Goal: Check status: Check status

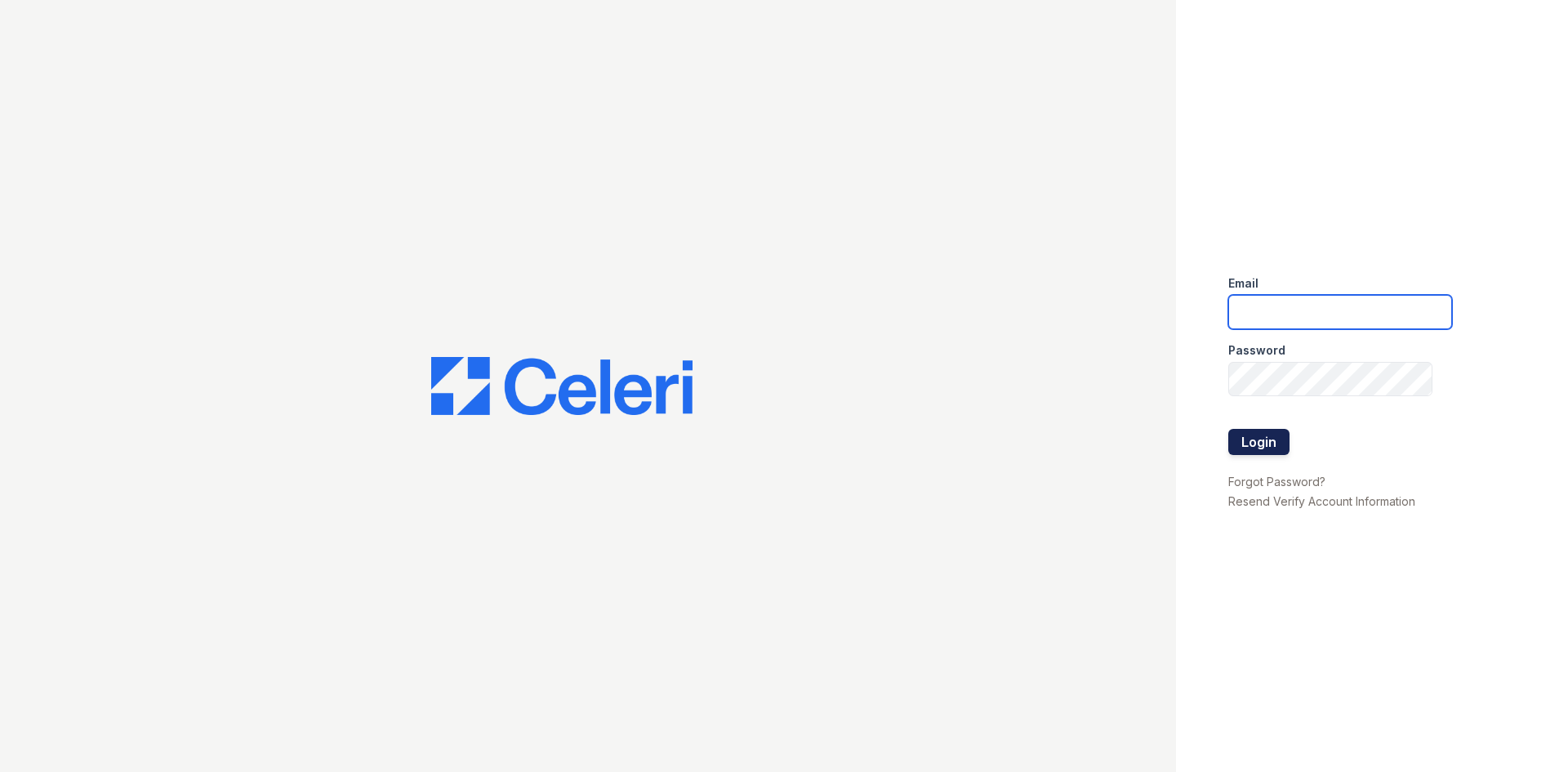
type input "grosariogaro@trinity-pm.com"
click at [1241, 428] on form "Email grosariogaro@trinity-pm.com Password Login" at bounding box center [1340, 366] width 223 height 209
click at [1243, 435] on button "Login" at bounding box center [1259, 442] width 61 height 26
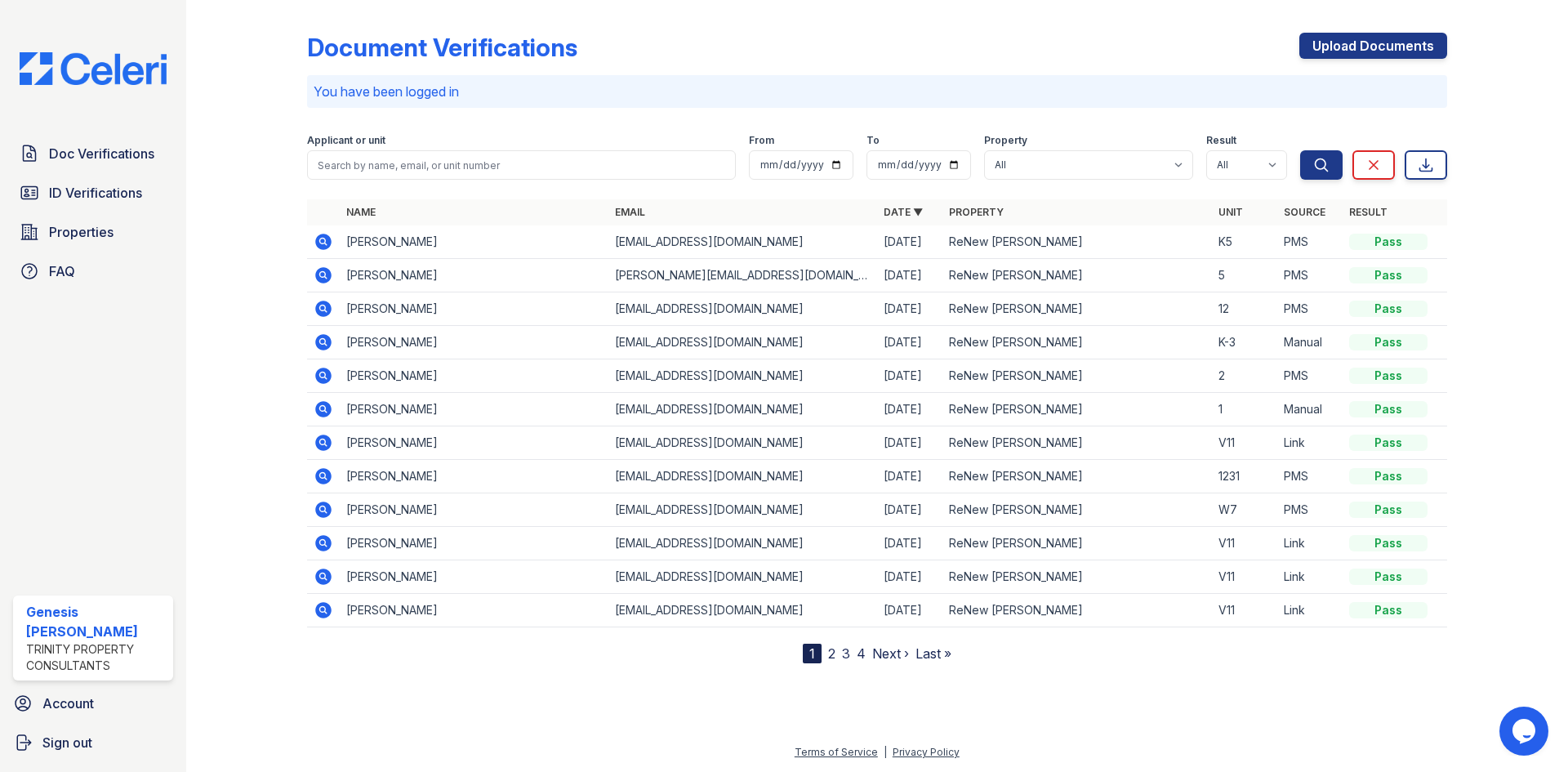
click at [333, 340] on icon at bounding box center [323, 342] width 20 height 20
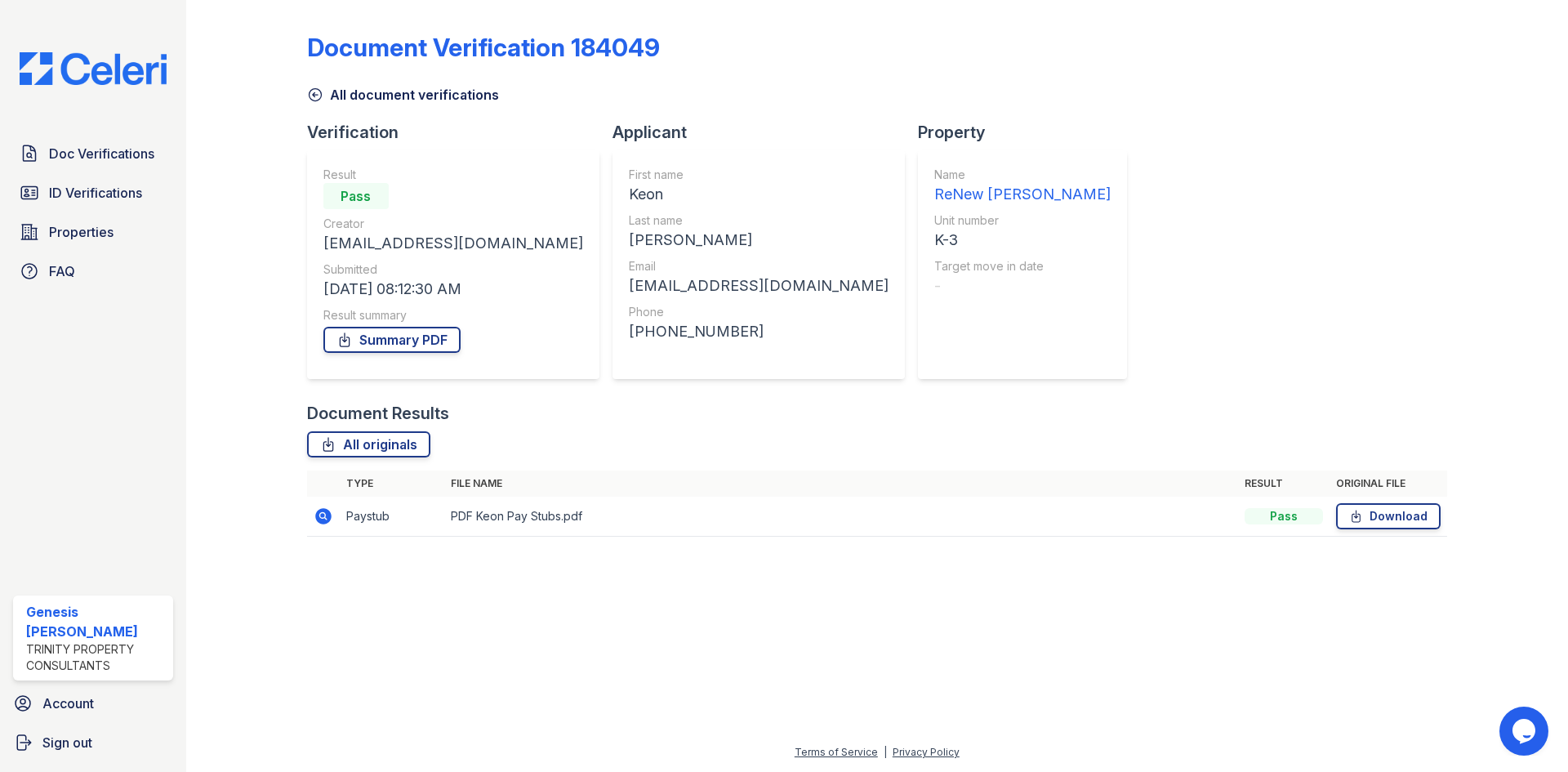
click at [323, 98] on link "All document verifications" at bounding box center [402, 95] width 192 height 20
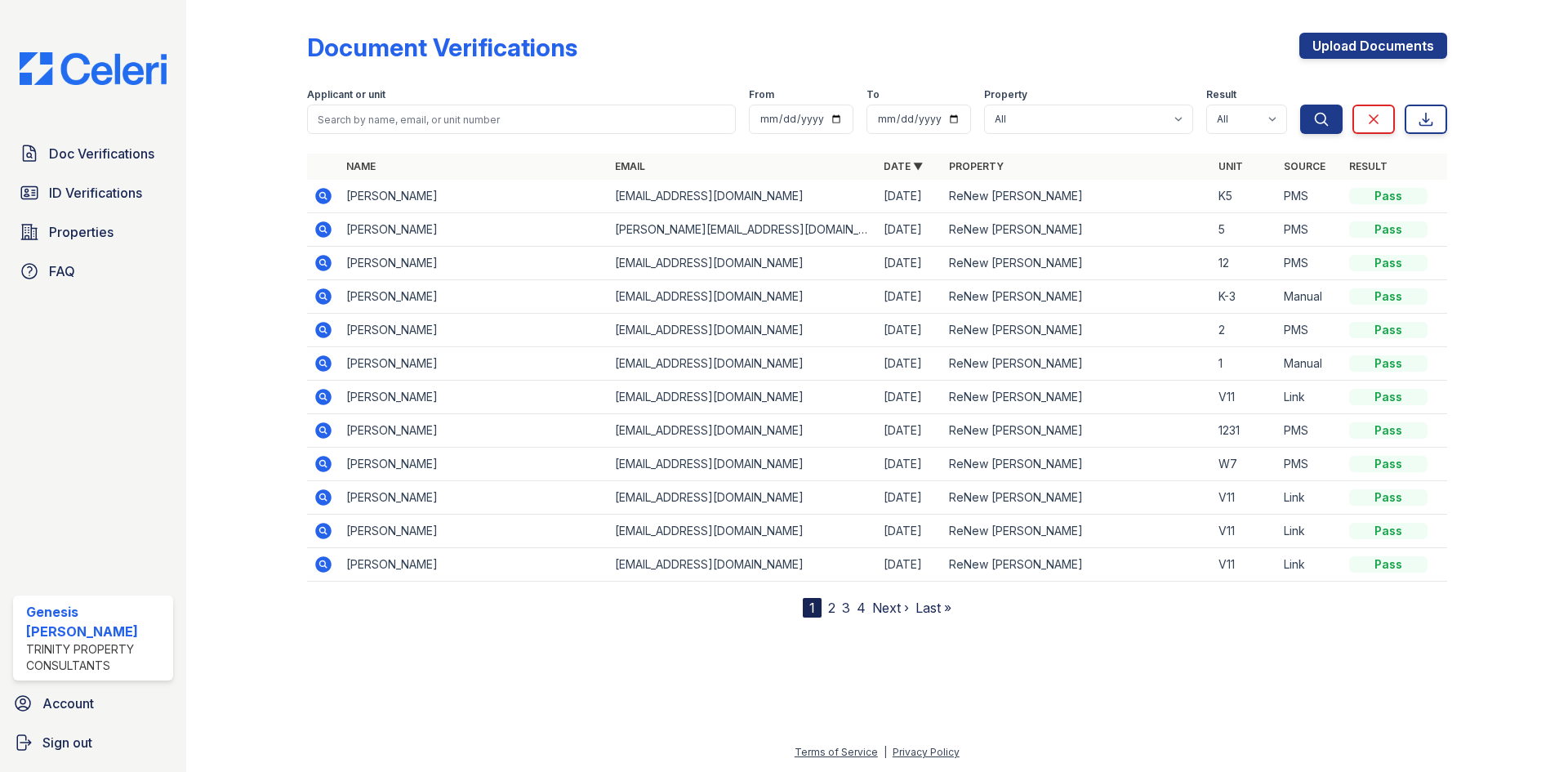
click at [327, 196] on icon at bounding box center [323, 196] width 16 height 16
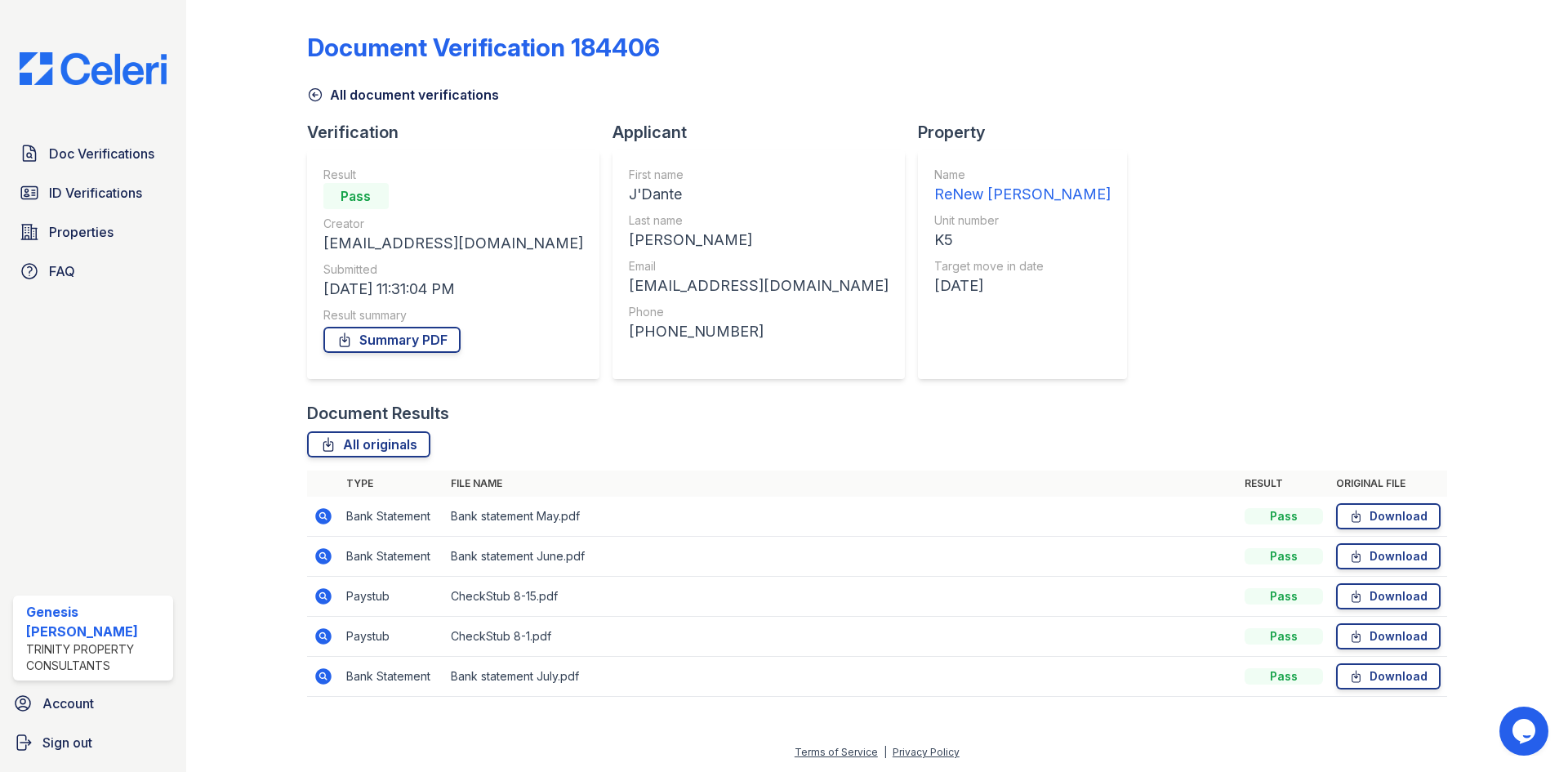
click at [320, 98] on icon at bounding box center [314, 95] width 12 height 12
